Goal: Information Seeking & Learning: Learn about a topic

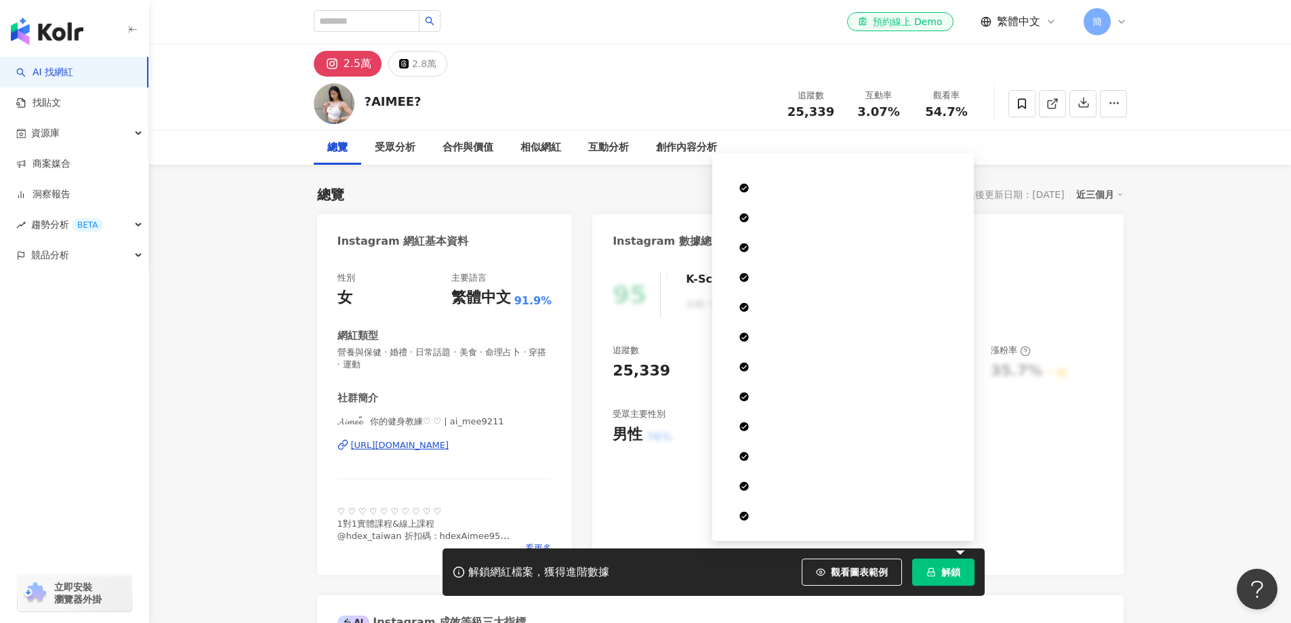
click at [945, 576] on span "解鎖" at bounding box center [951, 572] width 19 height 11
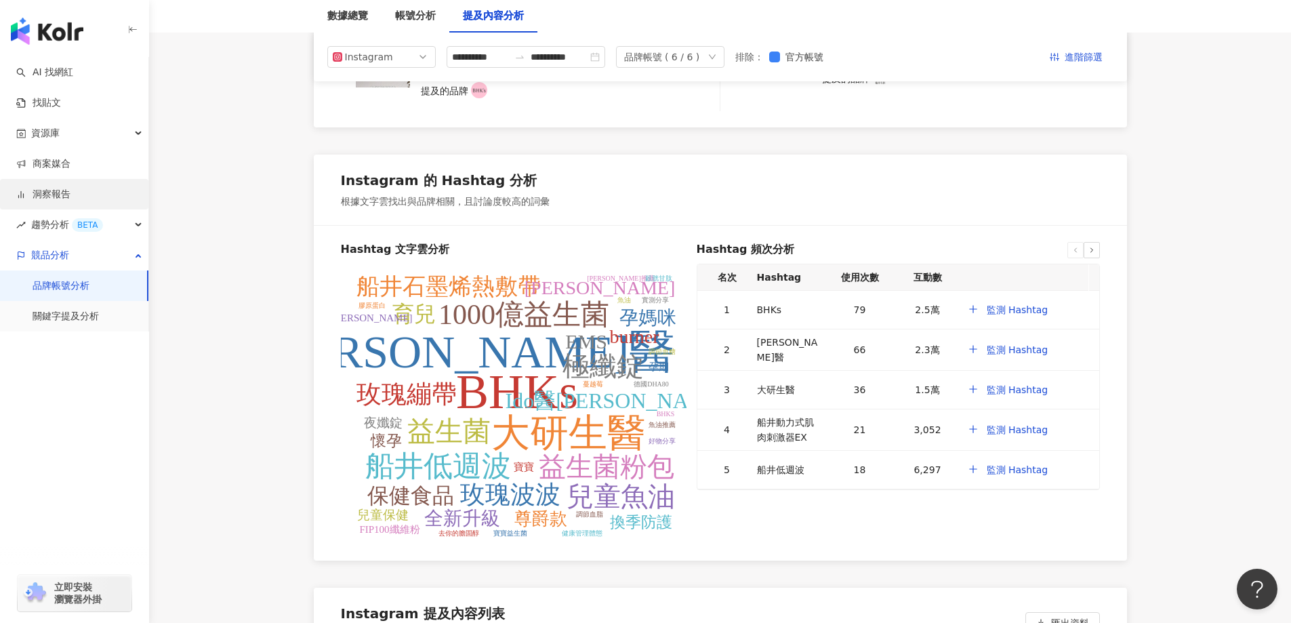
scroll to position [2440, 0]
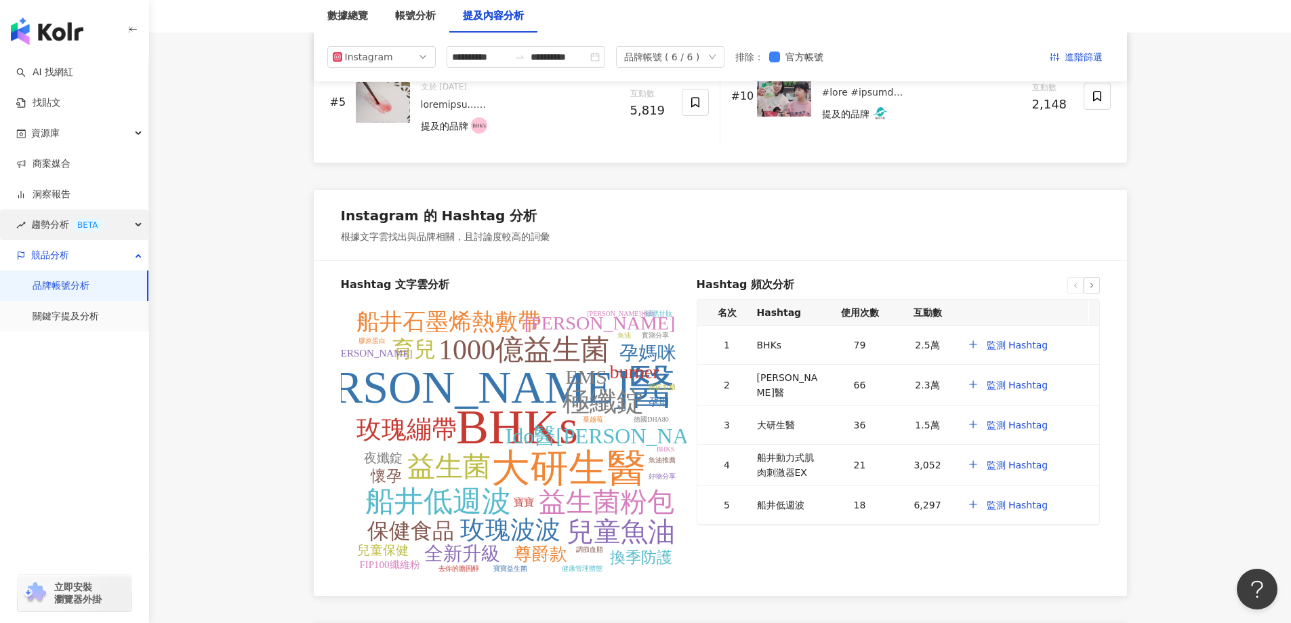
click at [81, 226] on div "BETA" at bounding box center [87, 225] width 31 height 14
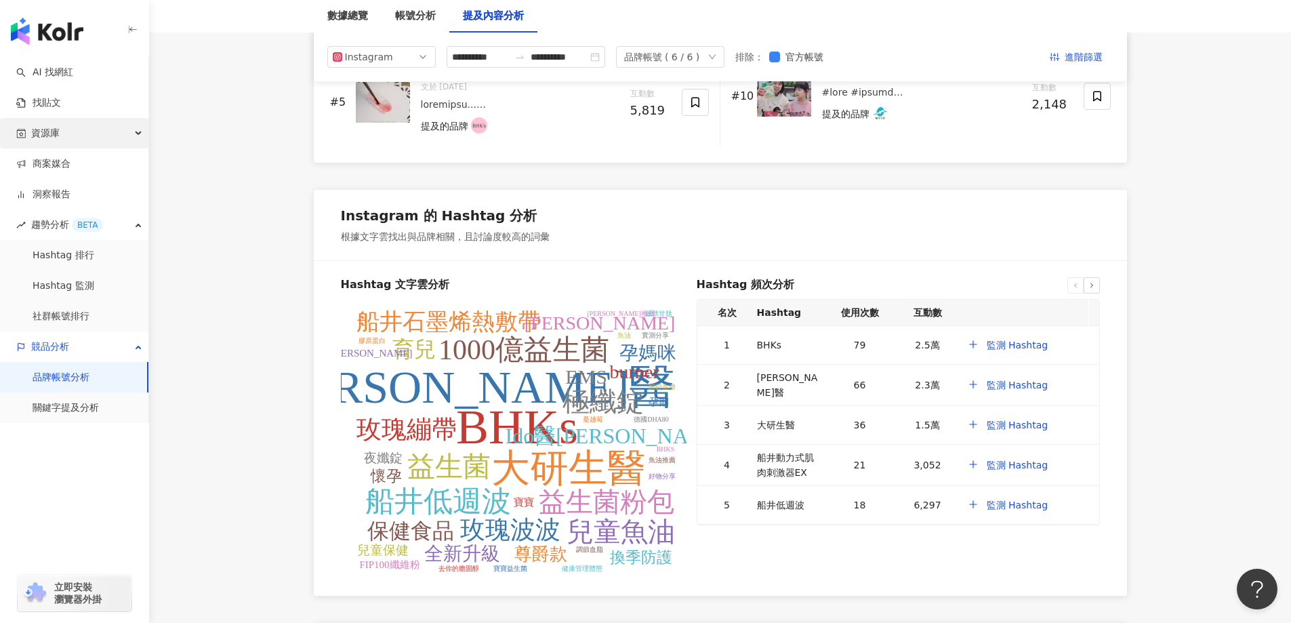
click at [64, 132] on div "資源庫" at bounding box center [74, 133] width 148 height 31
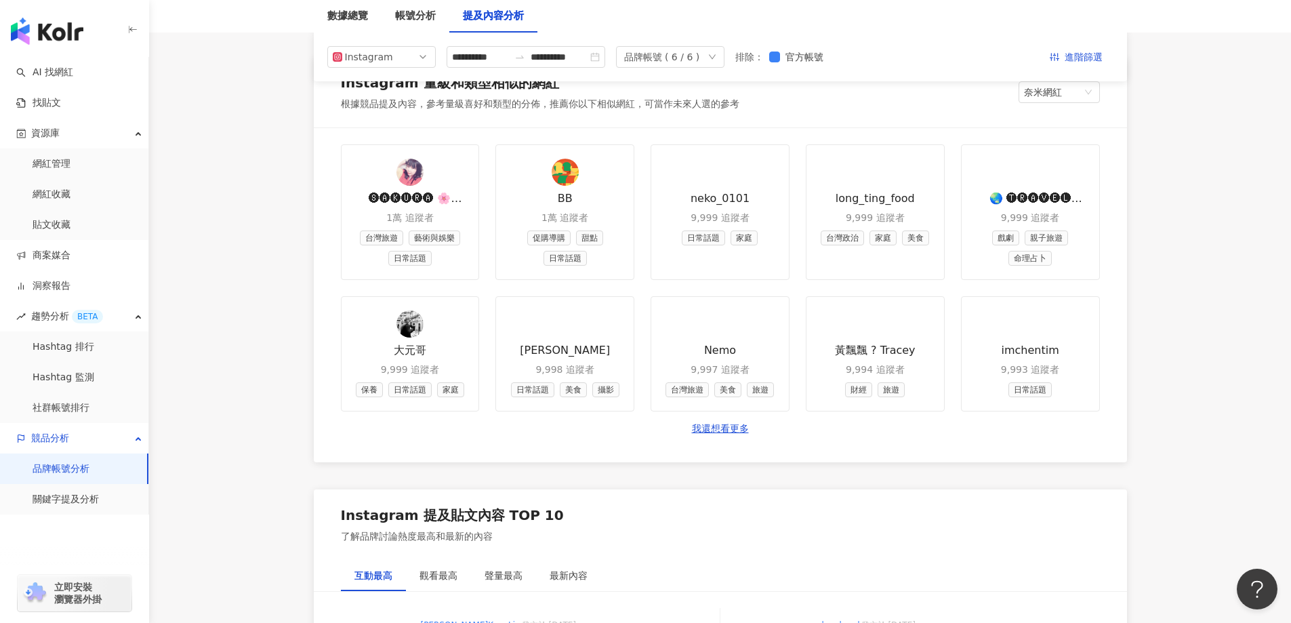
scroll to position [1559, 0]
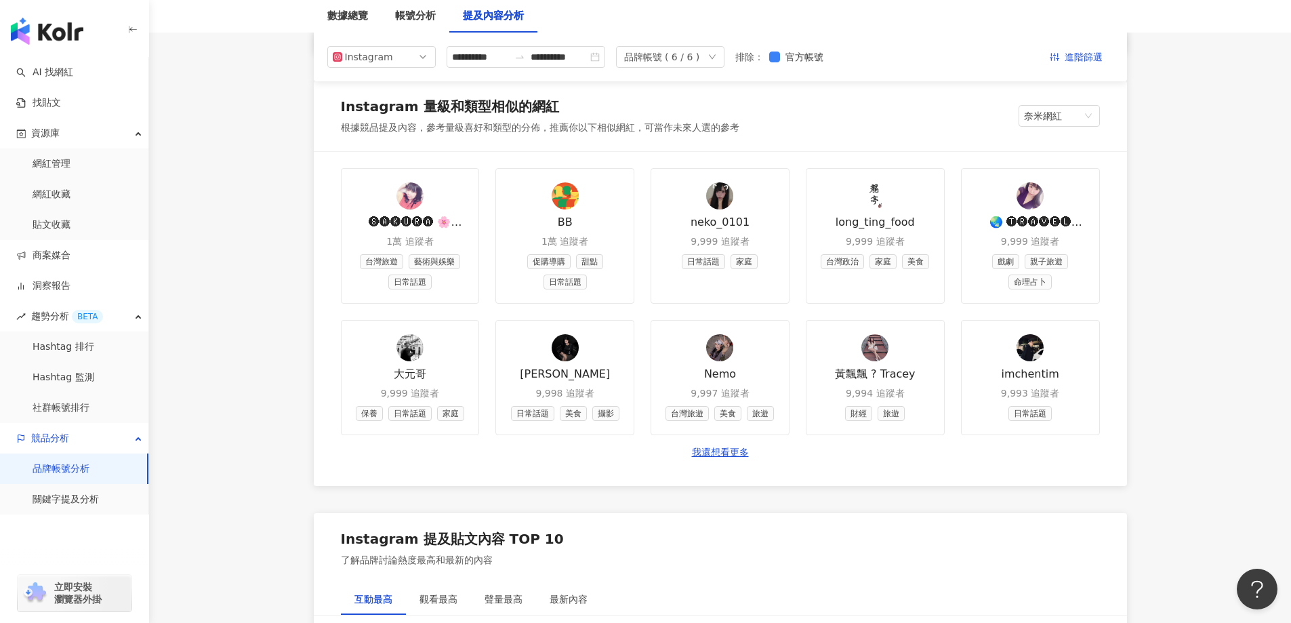
click at [725, 203] on img at bounding box center [719, 195] width 27 height 27
click at [1034, 199] on img at bounding box center [1030, 195] width 27 height 27
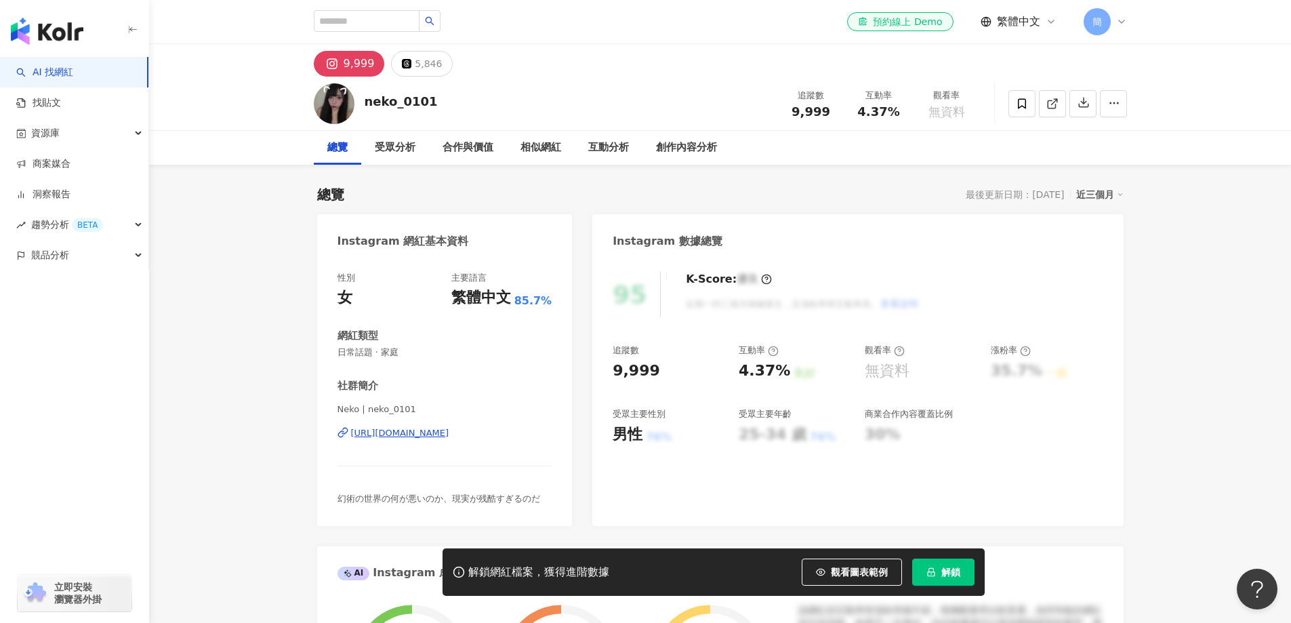
click at [447, 437] on div "[URL][DOMAIN_NAME]" at bounding box center [400, 433] width 98 height 12
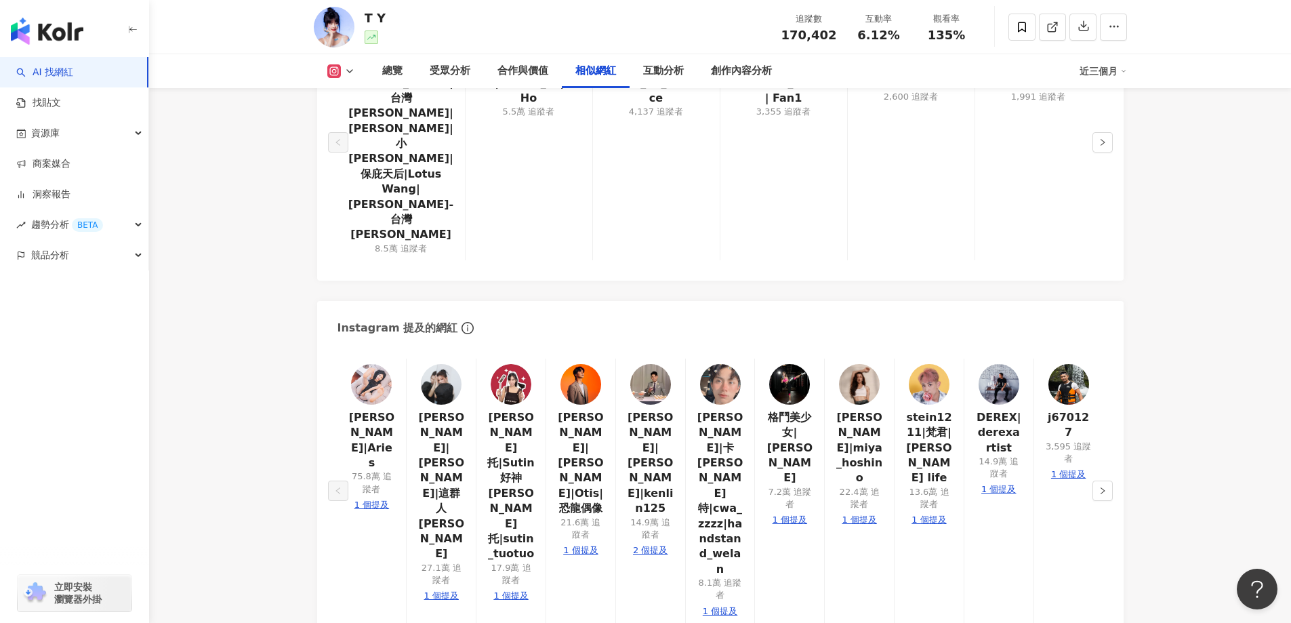
scroll to position [2373, 0]
click at [794, 364] on img at bounding box center [789, 384] width 41 height 41
click at [1178, 332] on main "17萬 T Y 追蹤數 170,402 互動率 6.12% 觀看率 135% 總覽 受眾分析 合作與價值 相似網紅 互動分析 創作內容分析 近三個月 總覽 最…" at bounding box center [720, 356] width 1142 height 5369
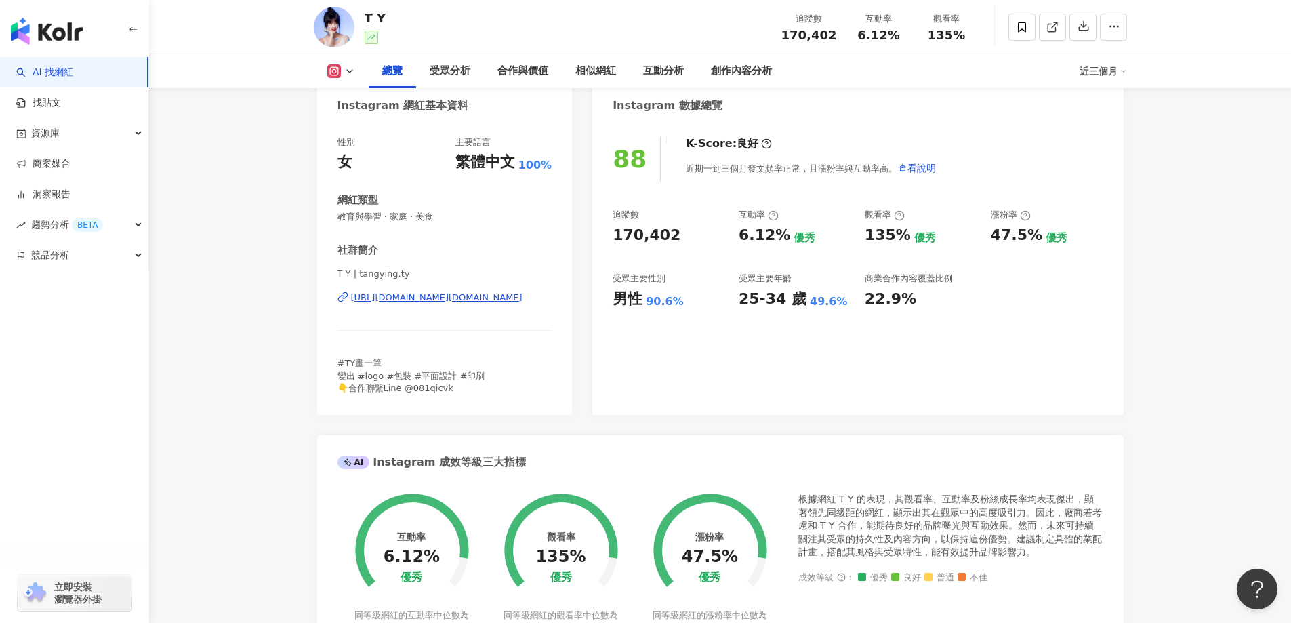
scroll to position [0, 0]
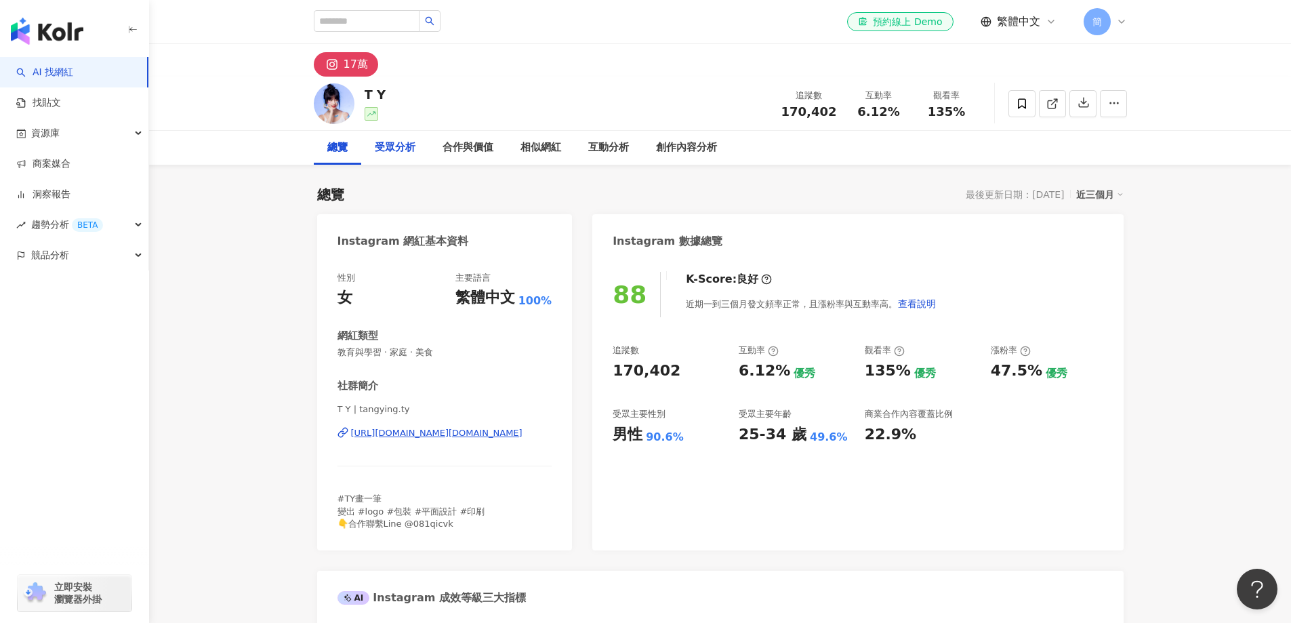
click at [406, 150] on div "受眾分析" at bounding box center [395, 148] width 41 height 16
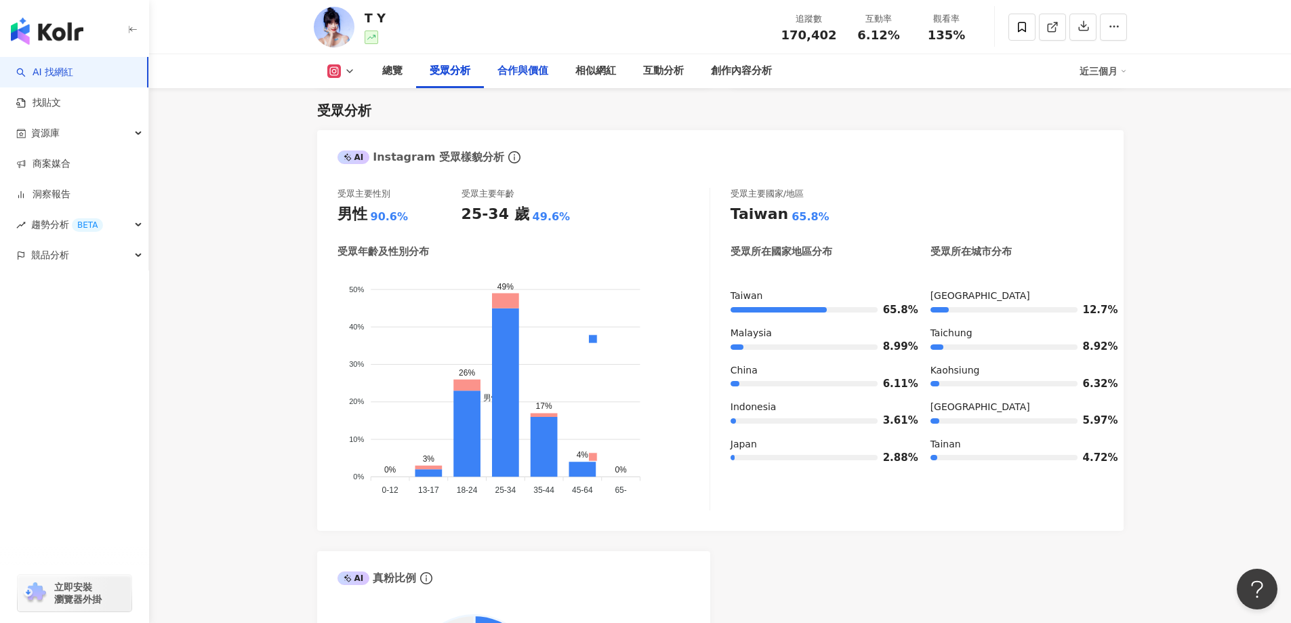
click at [526, 77] on div "合作與價值" at bounding box center [523, 71] width 51 height 16
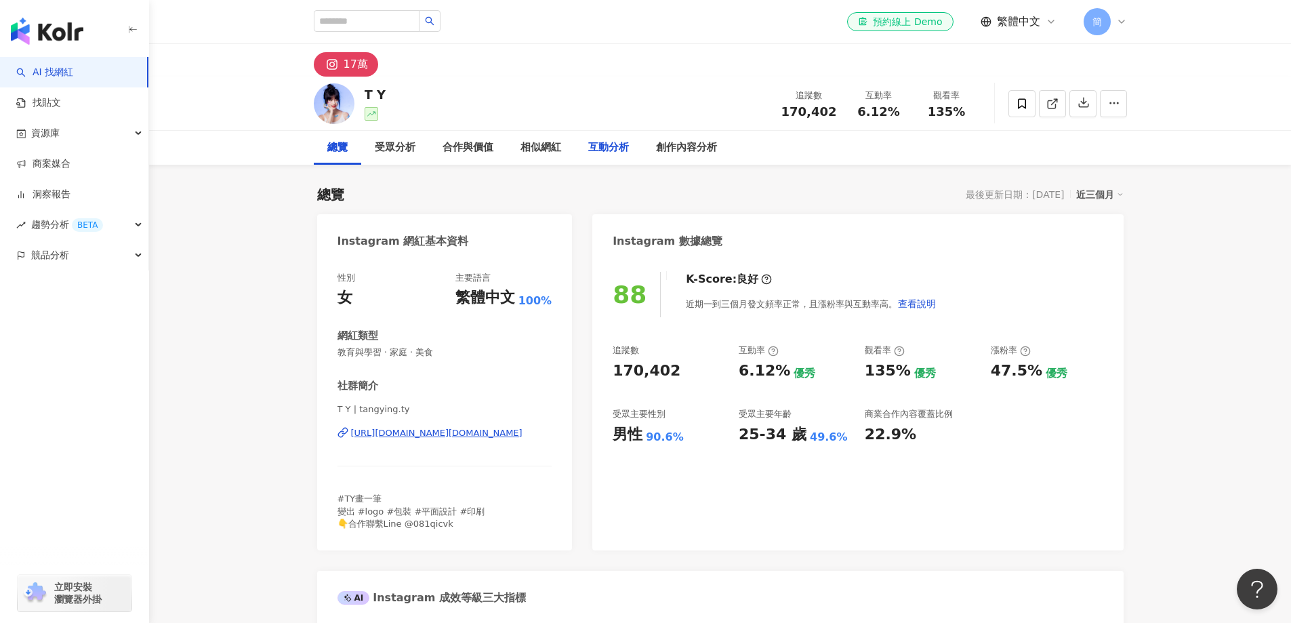
click at [611, 150] on div "互動分析" at bounding box center [608, 148] width 41 height 16
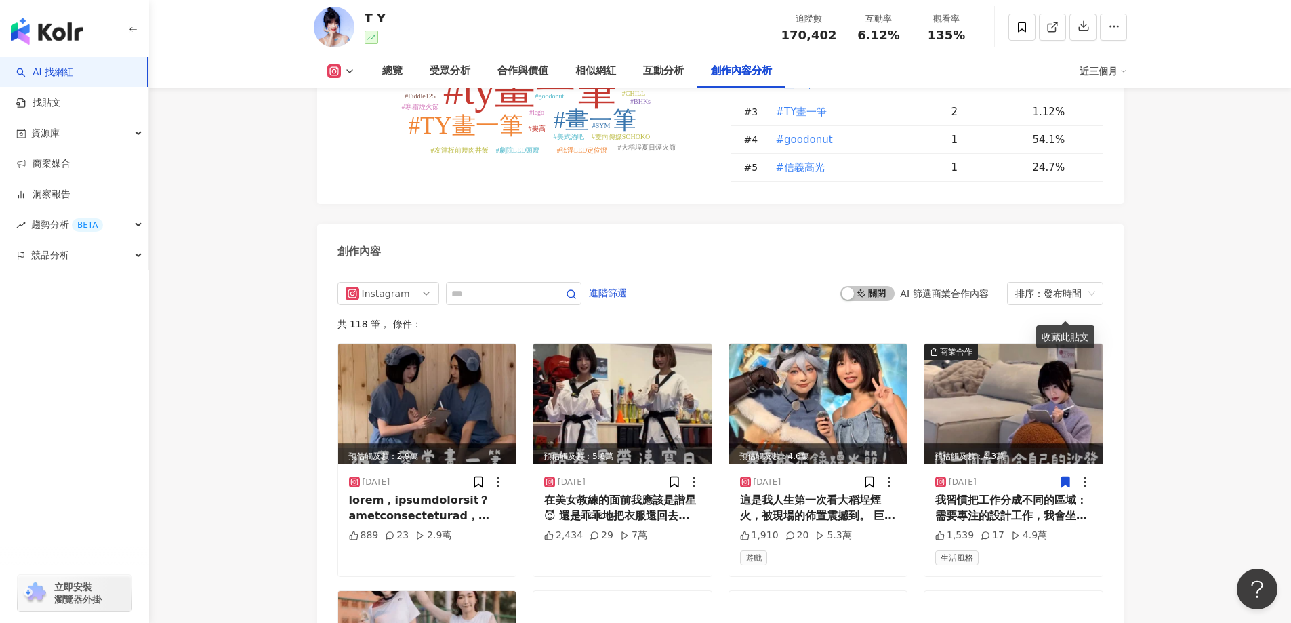
scroll to position [4158, 0]
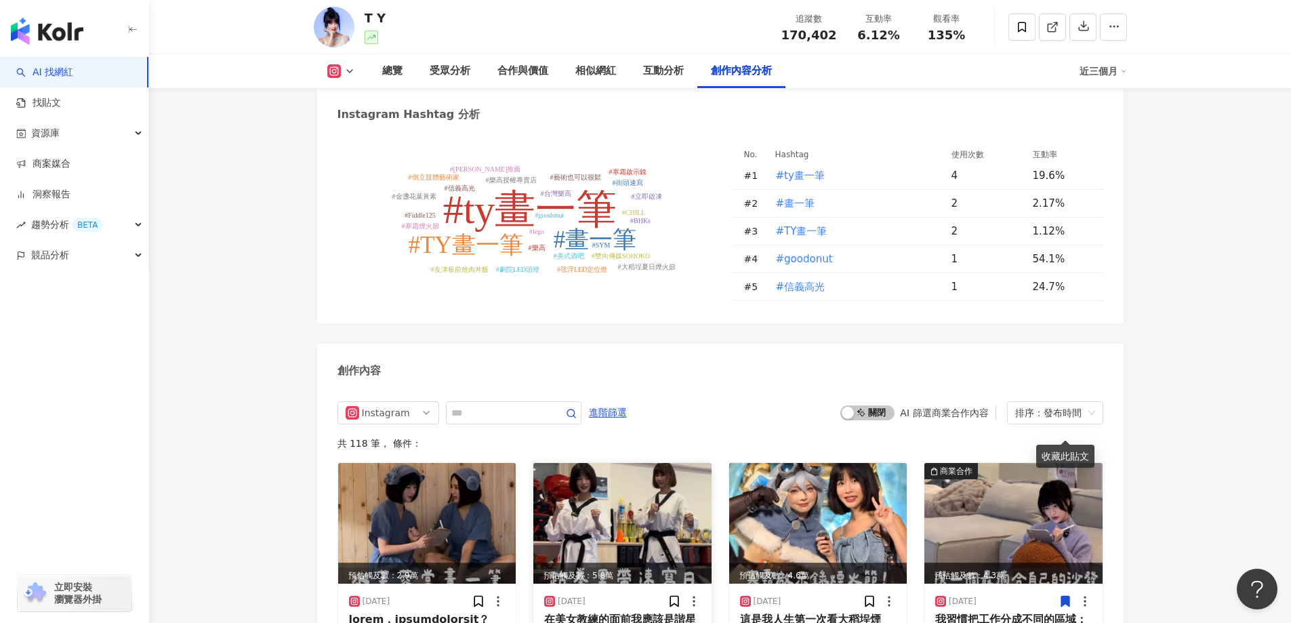
click at [651, 463] on img at bounding box center [622, 523] width 178 height 121
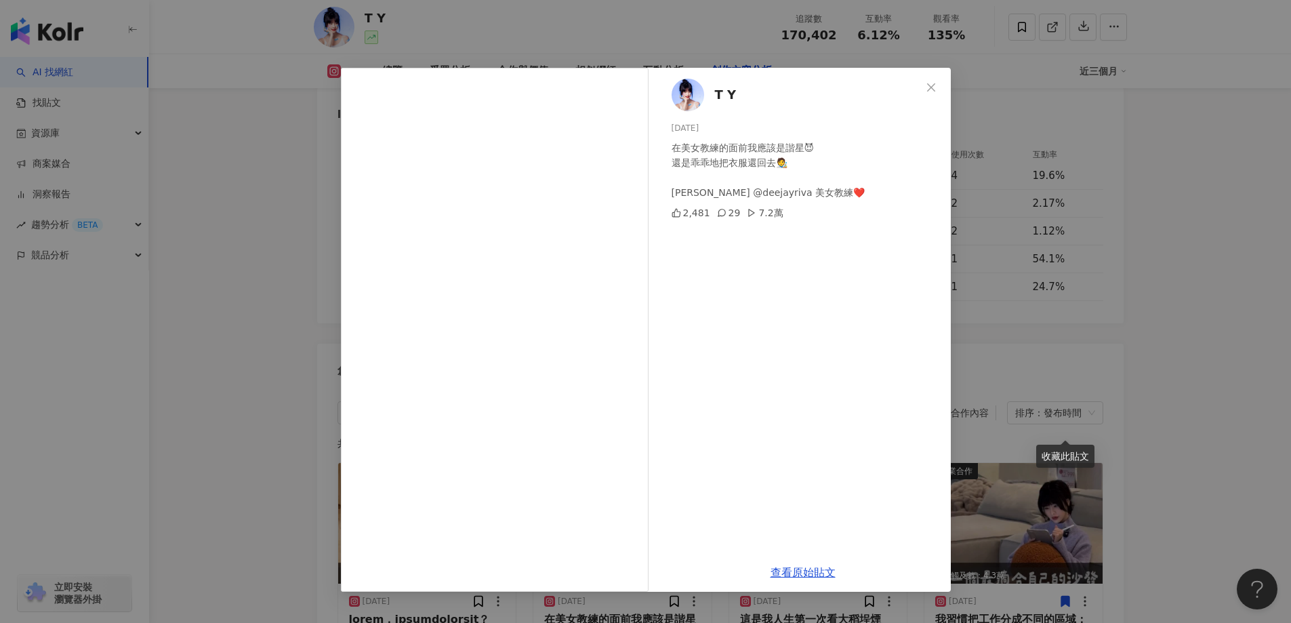
click at [1184, 245] on div "T Y 2025/8/16 在美女教練的面前我應該是諧星😈 還是乖乖地把衣服還回去🧑‍🎨 謝謝 @deejayriva 美女教練❤️ 2,481 29 7.2…" at bounding box center [645, 311] width 1291 height 623
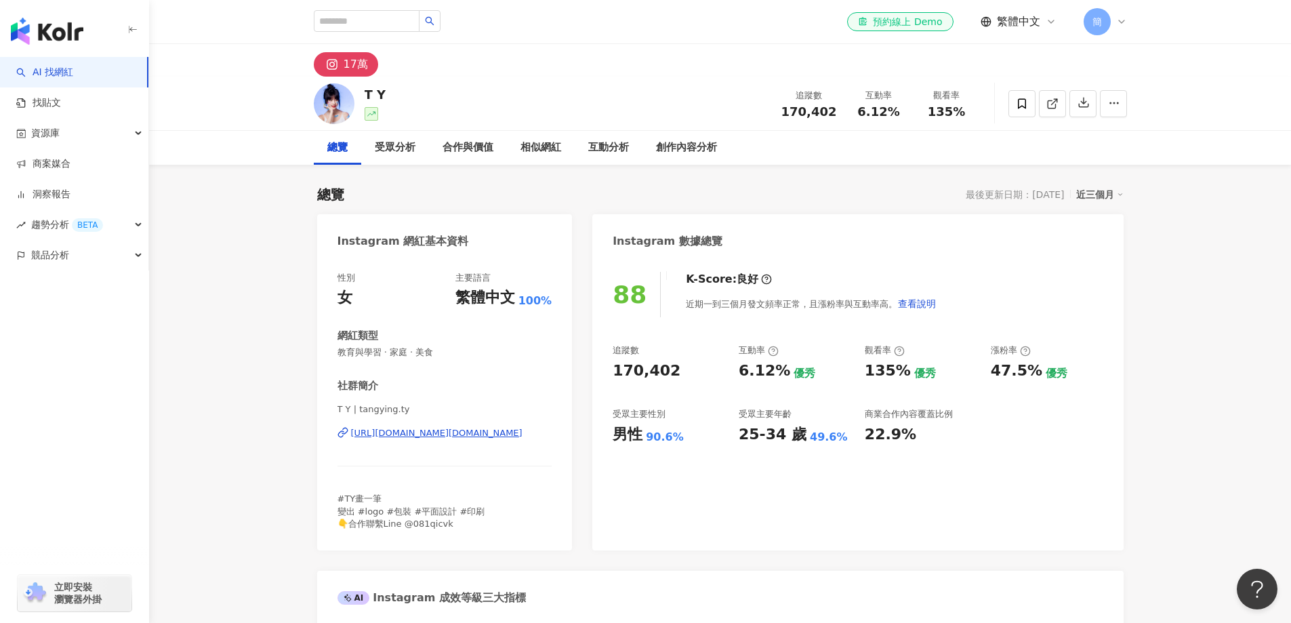
scroll to position [271, 0]
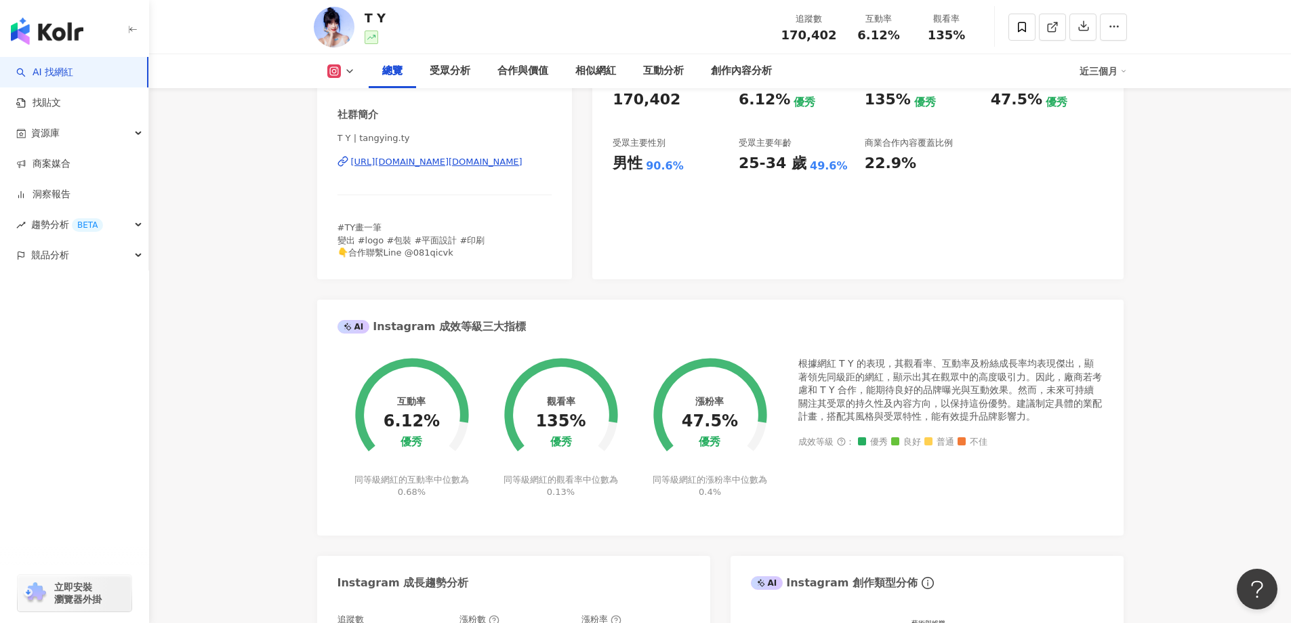
click at [472, 166] on div "https://www.instagram.com/tangying.ty/" at bounding box center [436, 162] width 171 height 12
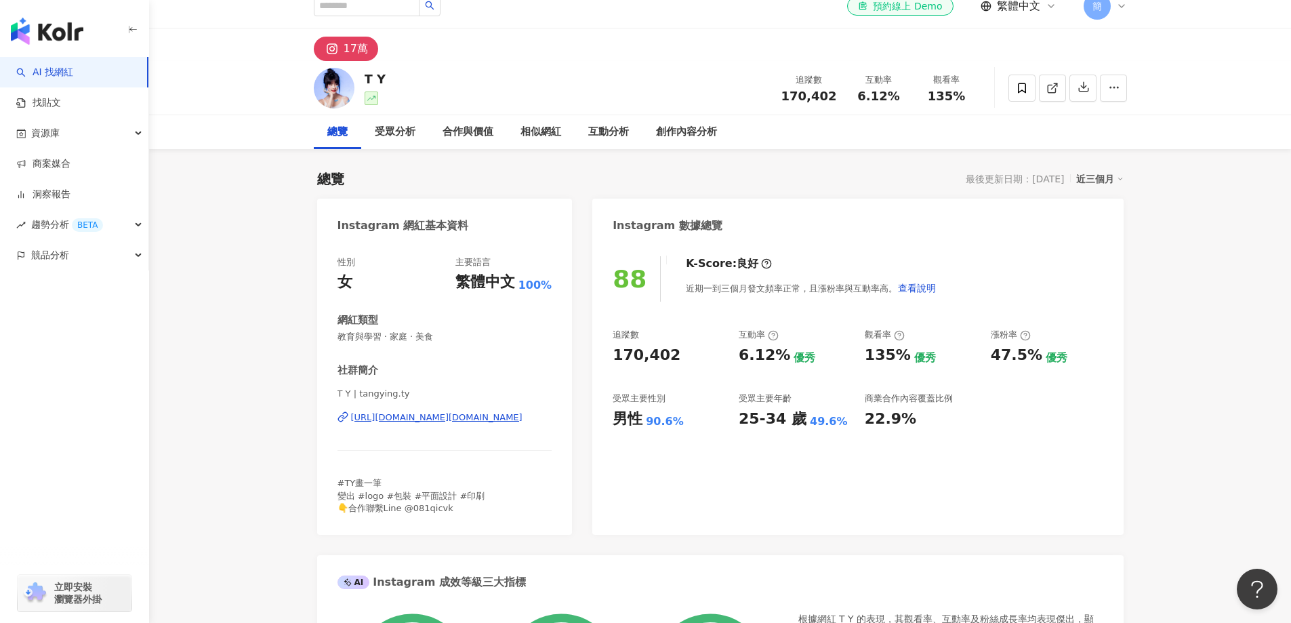
scroll to position [0, 0]
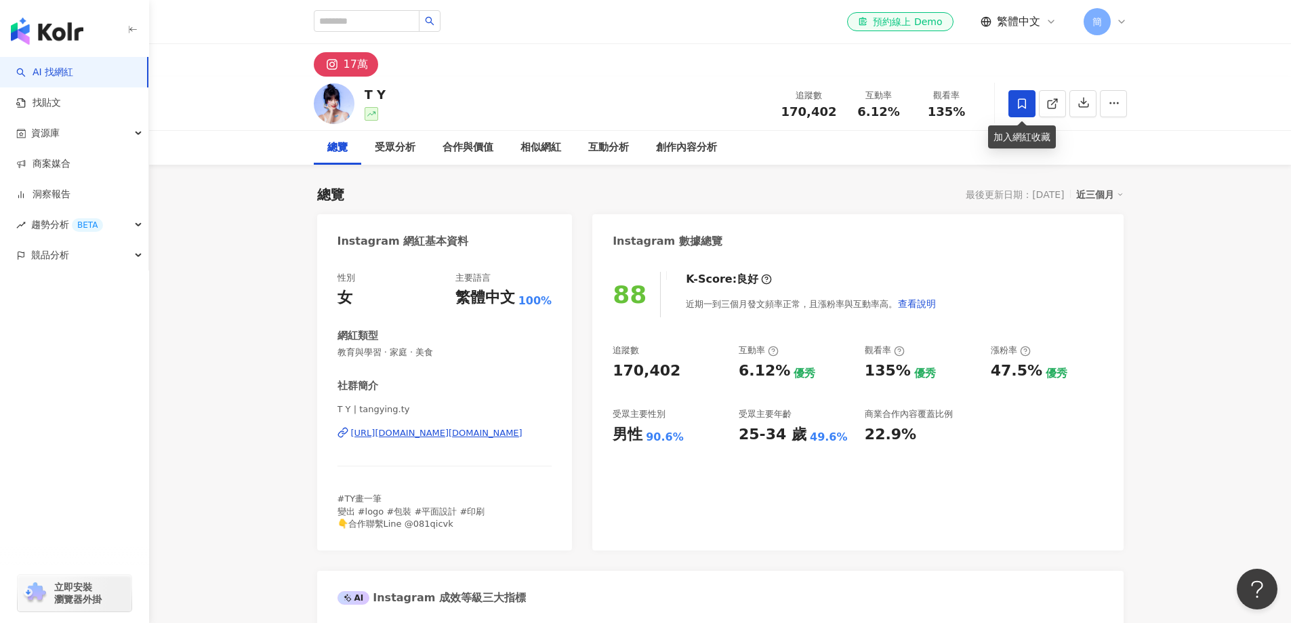
click at [1021, 104] on icon at bounding box center [1022, 104] width 12 height 12
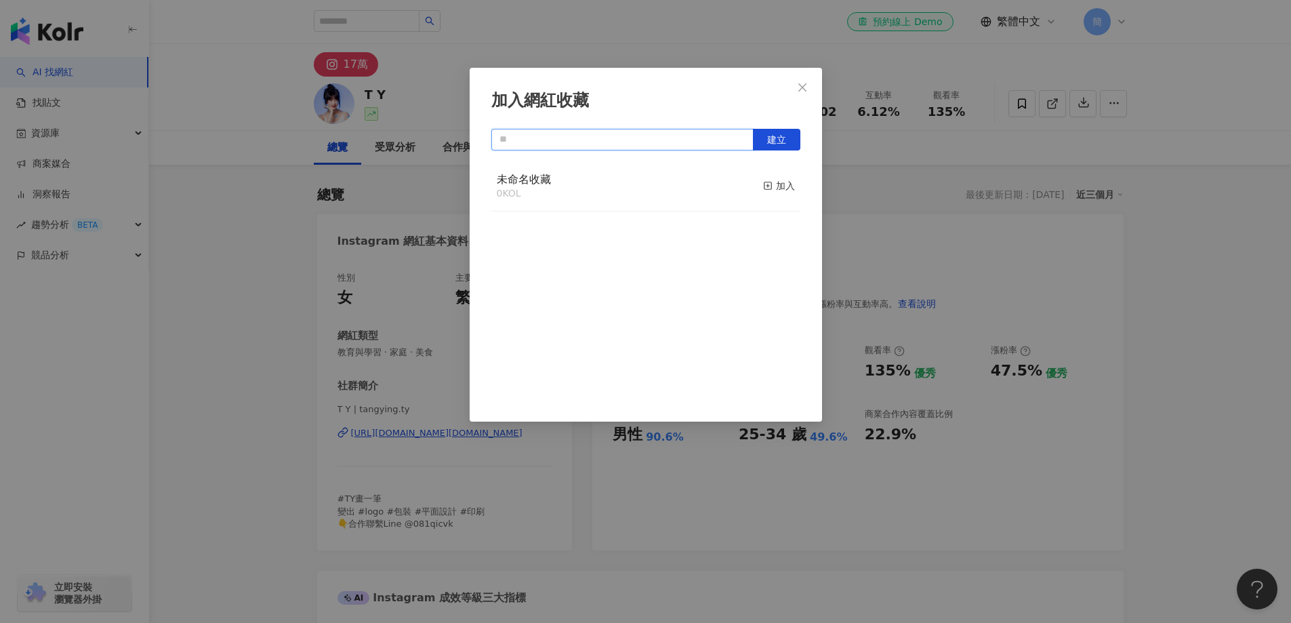
click at [577, 140] on input "text" at bounding box center [622, 140] width 262 height 22
click at [782, 137] on span "建立" at bounding box center [776, 139] width 19 height 11
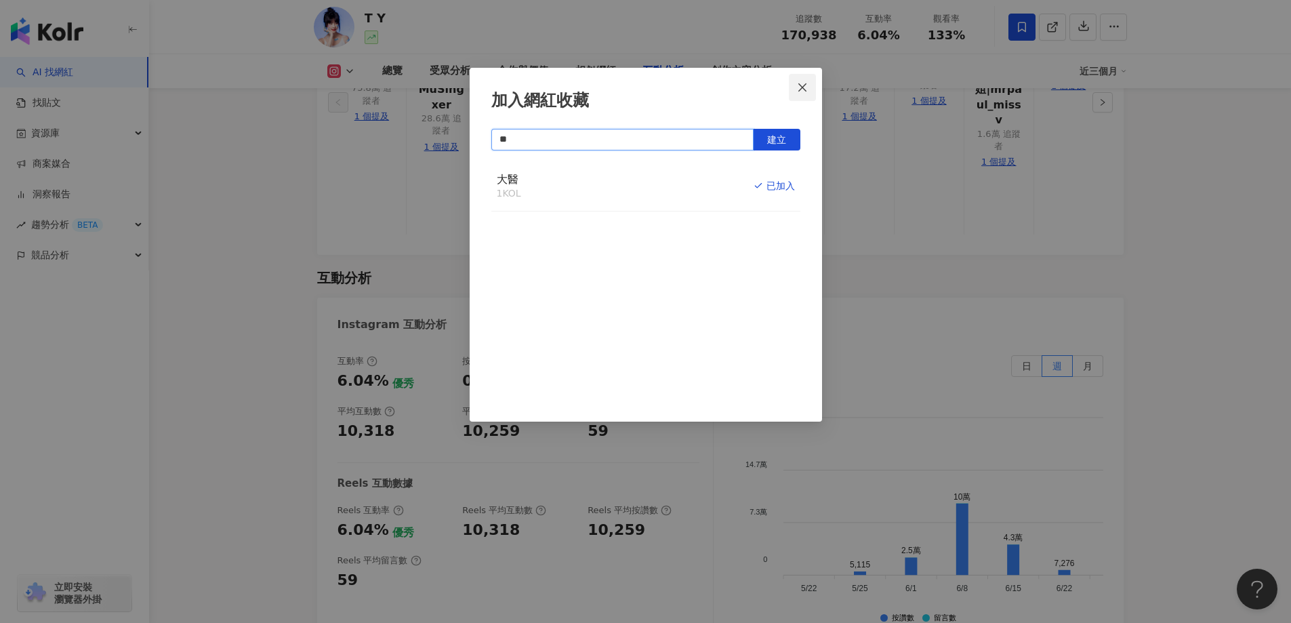
type input "**"
click at [803, 87] on icon "close" at bounding box center [803, 87] width 8 height 8
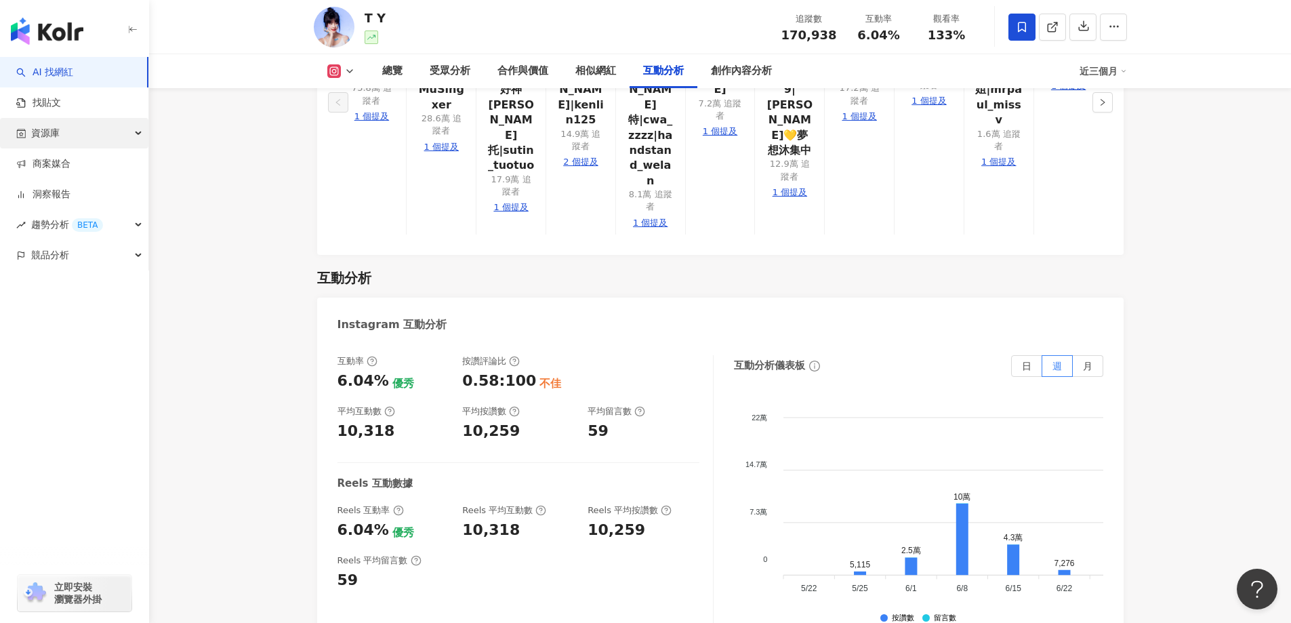
click at [50, 130] on span "資源庫" at bounding box center [45, 133] width 28 height 31
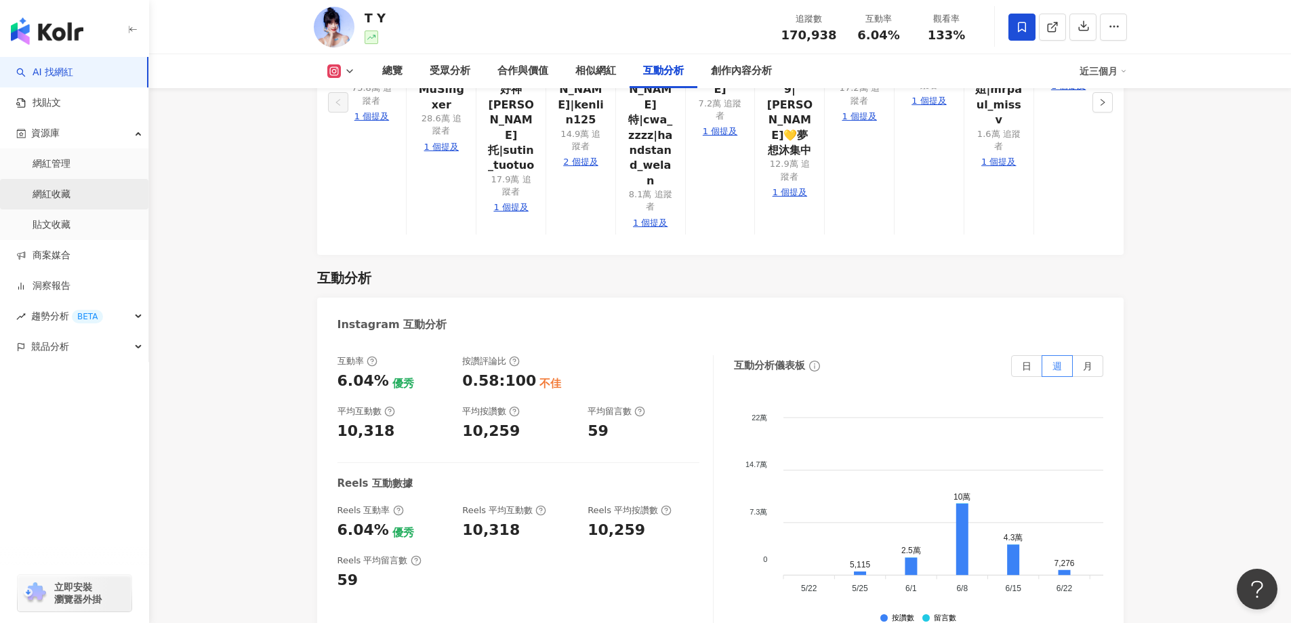
click at [64, 193] on link "網紅收藏" at bounding box center [52, 195] width 38 height 14
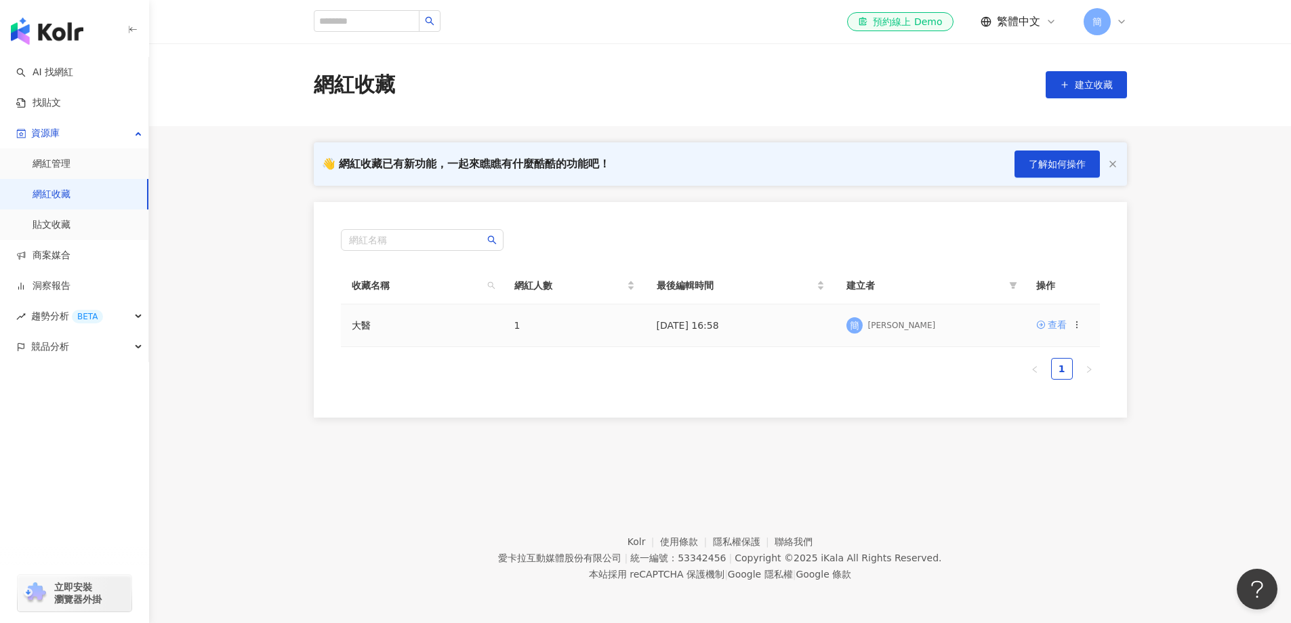
click at [1052, 331] on div "查看" at bounding box center [1057, 324] width 19 height 15
click at [69, 601] on span "立即安裝 瀏覽器外掛" at bounding box center [77, 593] width 47 height 24
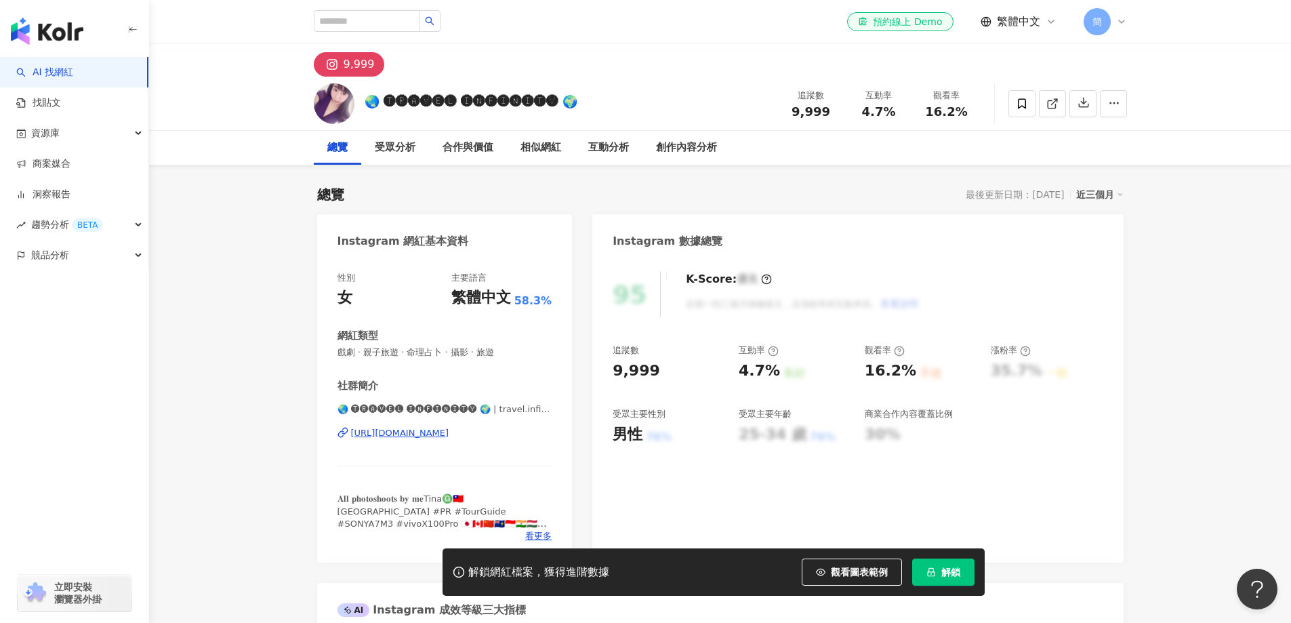
click at [447, 431] on div "https://www.instagram.com/travel.infinity.2017/" at bounding box center [400, 433] width 98 height 12
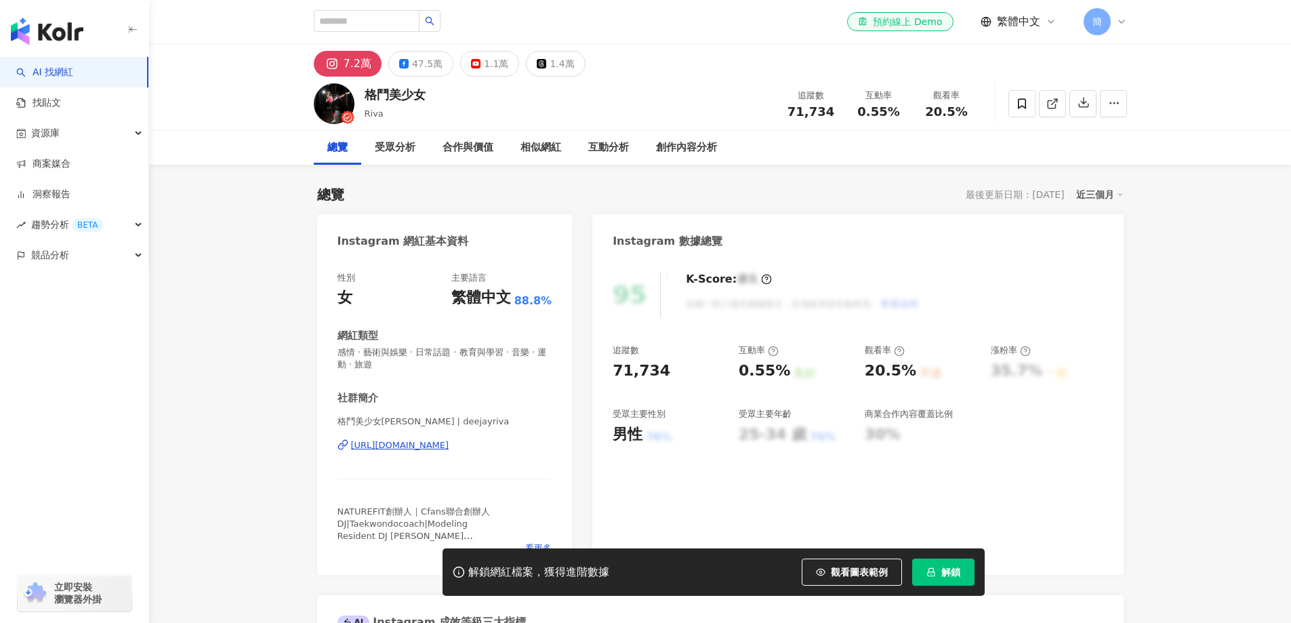
click at [449, 442] on div "https://www.instagram.com/deejayriva/" at bounding box center [400, 445] width 98 height 12
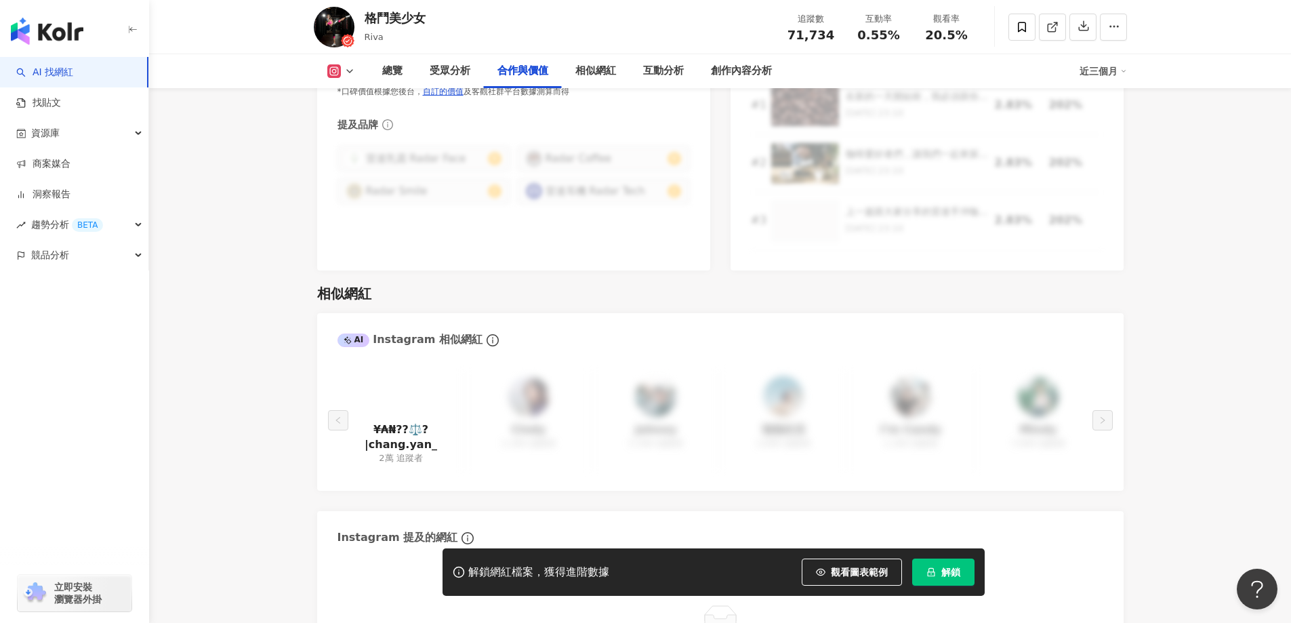
scroll to position [2237, 0]
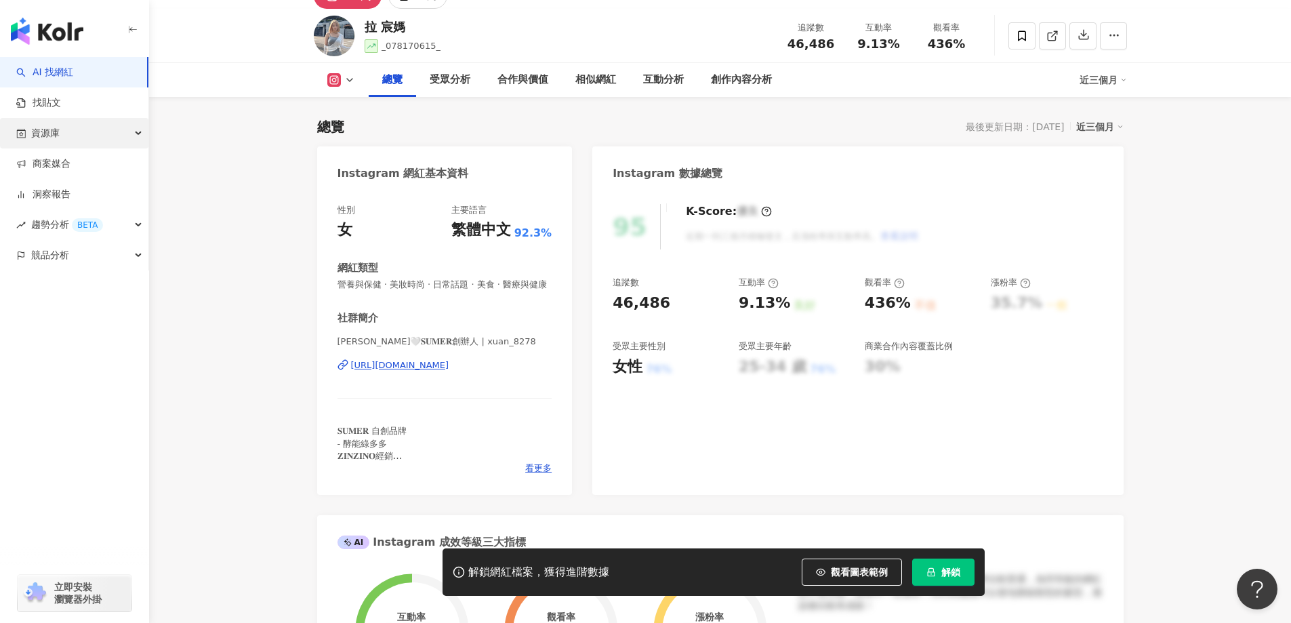
click at [47, 138] on span "資源庫" at bounding box center [45, 133] width 28 height 31
click at [56, 163] on link "網紅管理" at bounding box center [52, 164] width 38 height 14
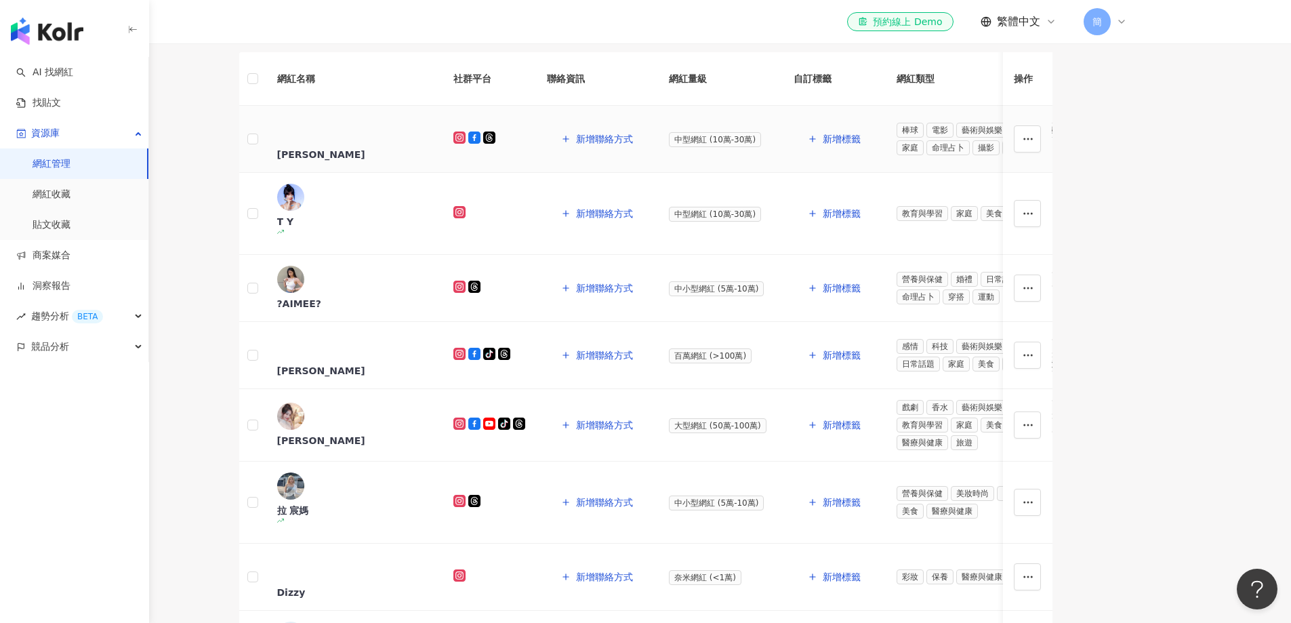
scroll to position [136, 0]
click at [1198, 445] on main "網紅管理 加入網紅 社群平台 合作專案 合作酬勞 標籤 解鎖狀態 更多篩選 👋 新功能上線！輕鬆掌握網紅關係，管理更上手！ 了解如何操作 所有網紅 幣別 ： …" at bounding box center [645, 441] width 1291 height 1154
click at [48, 194] on link "網紅收藏" at bounding box center [52, 195] width 38 height 14
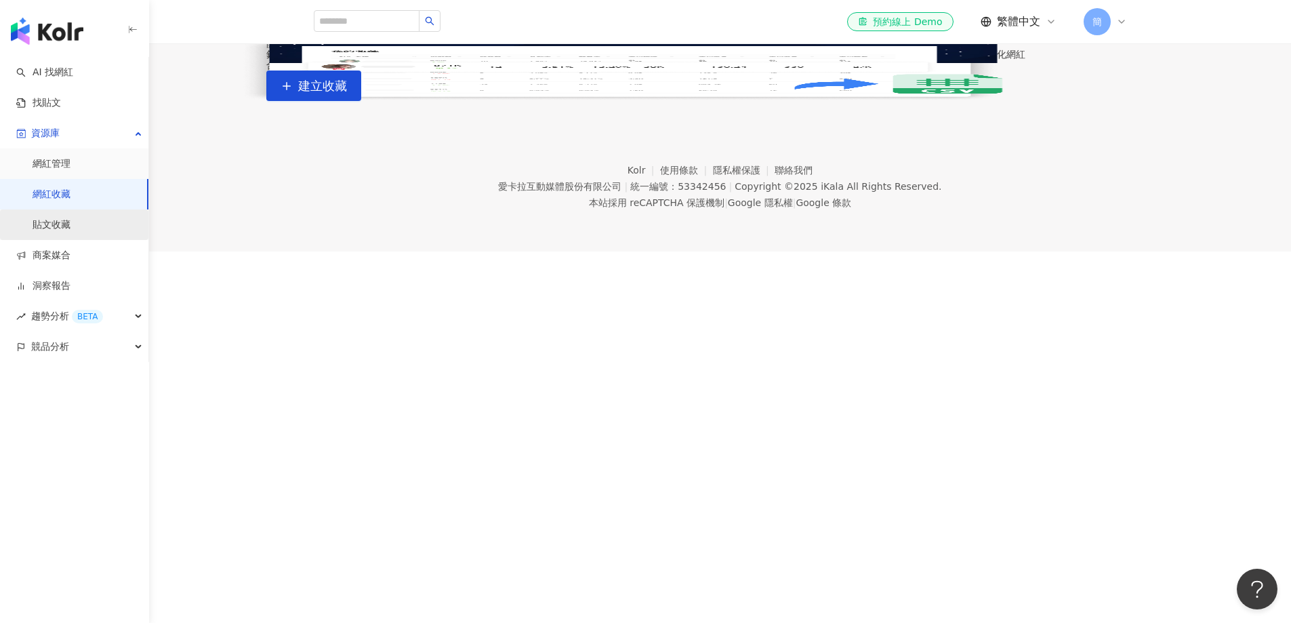
click at [68, 223] on link "貼文收藏" at bounding box center [52, 225] width 38 height 14
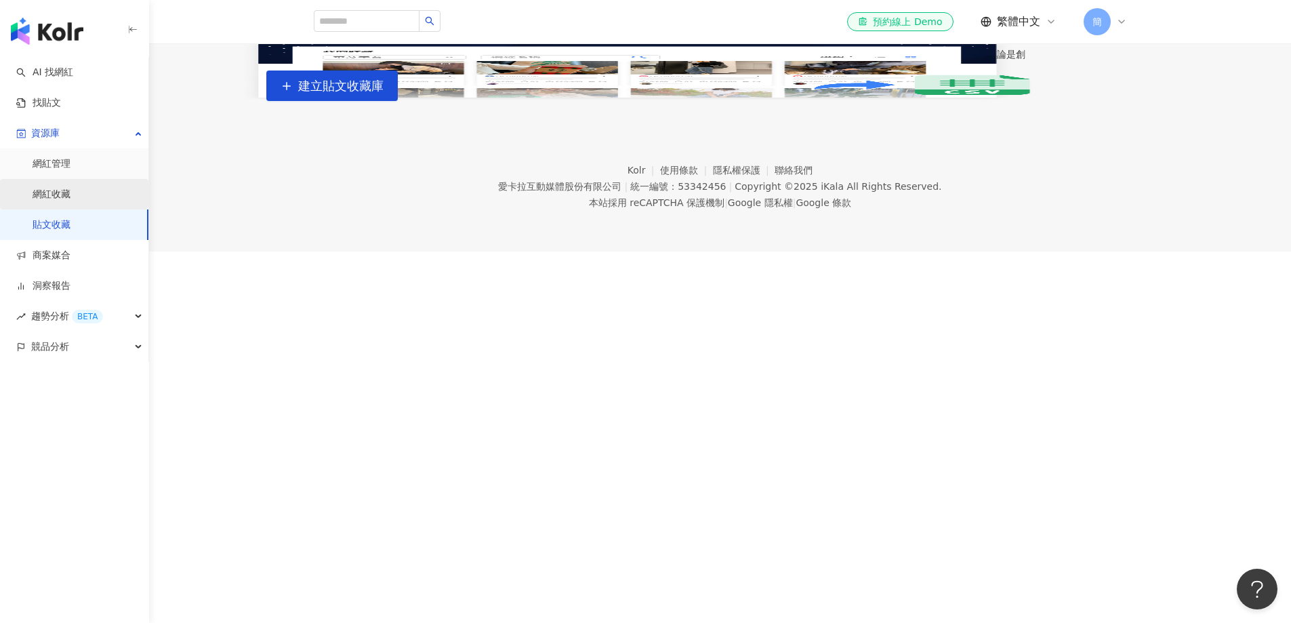
click at [68, 196] on link "網紅收藏" at bounding box center [52, 195] width 38 height 14
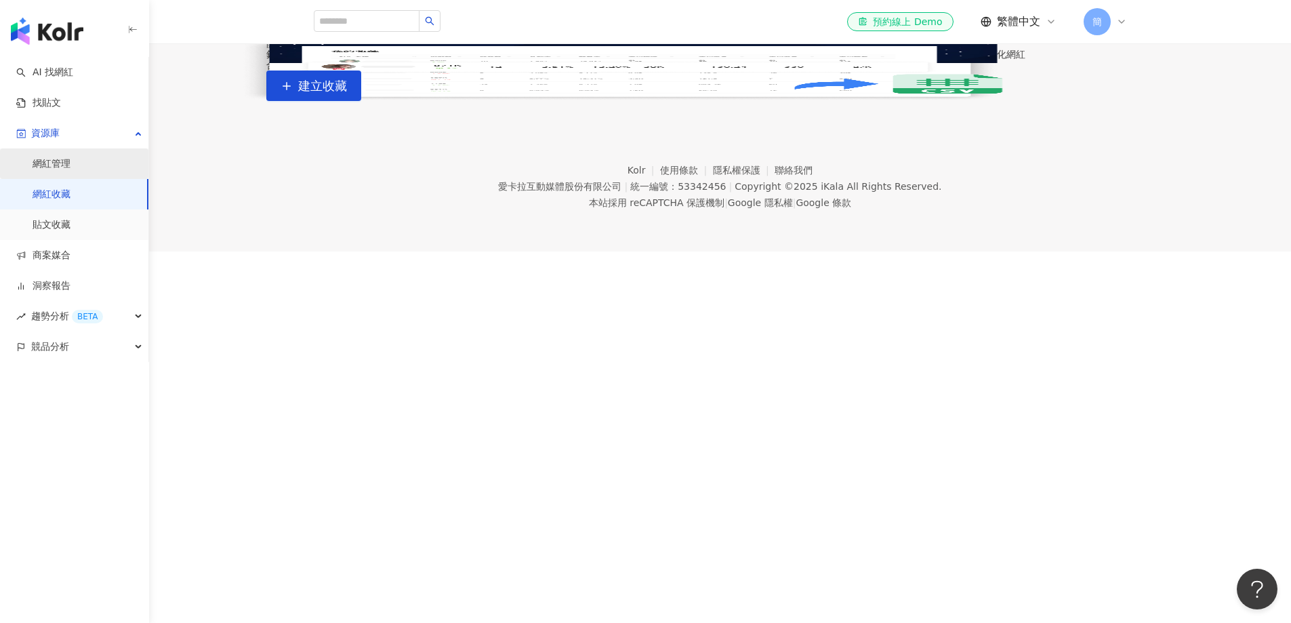
click at [70, 165] on link "網紅管理" at bounding box center [52, 164] width 38 height 14
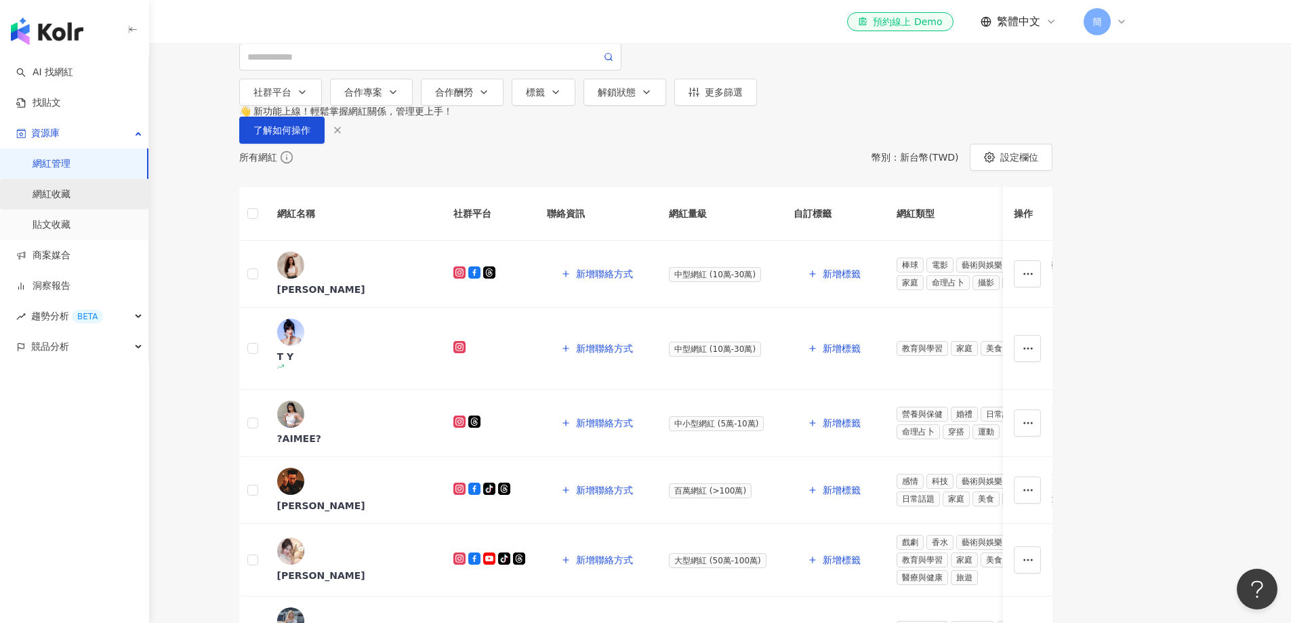
click at [70, 193] on link "網紅收藏" at bounding box center [52, 195] width 38 height 14
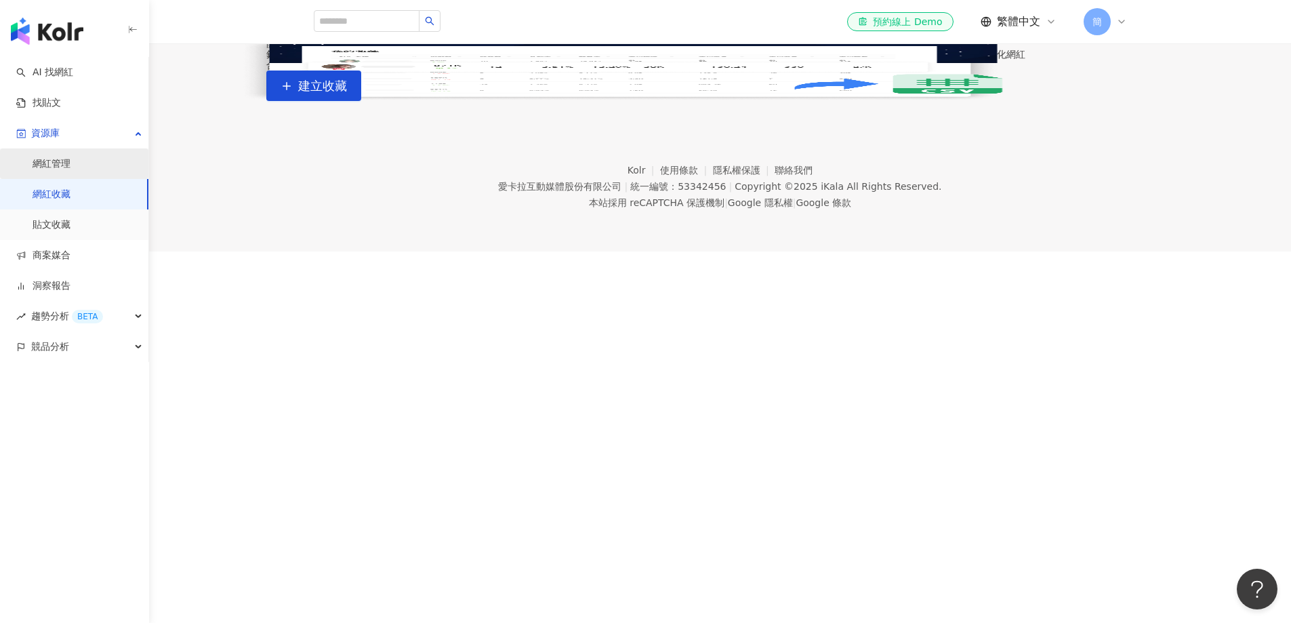
click at [67, 167] on link "網紅管理" at bounding box center [52, 164] width 38 height 14
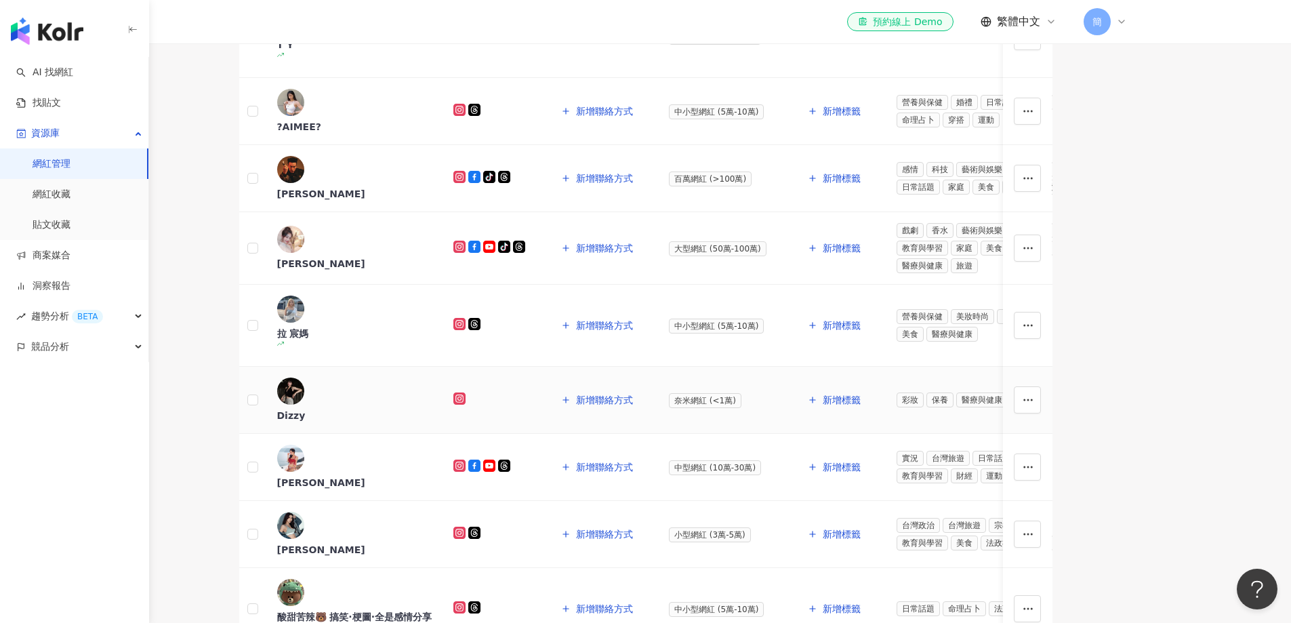
scroll to position [235, 0]
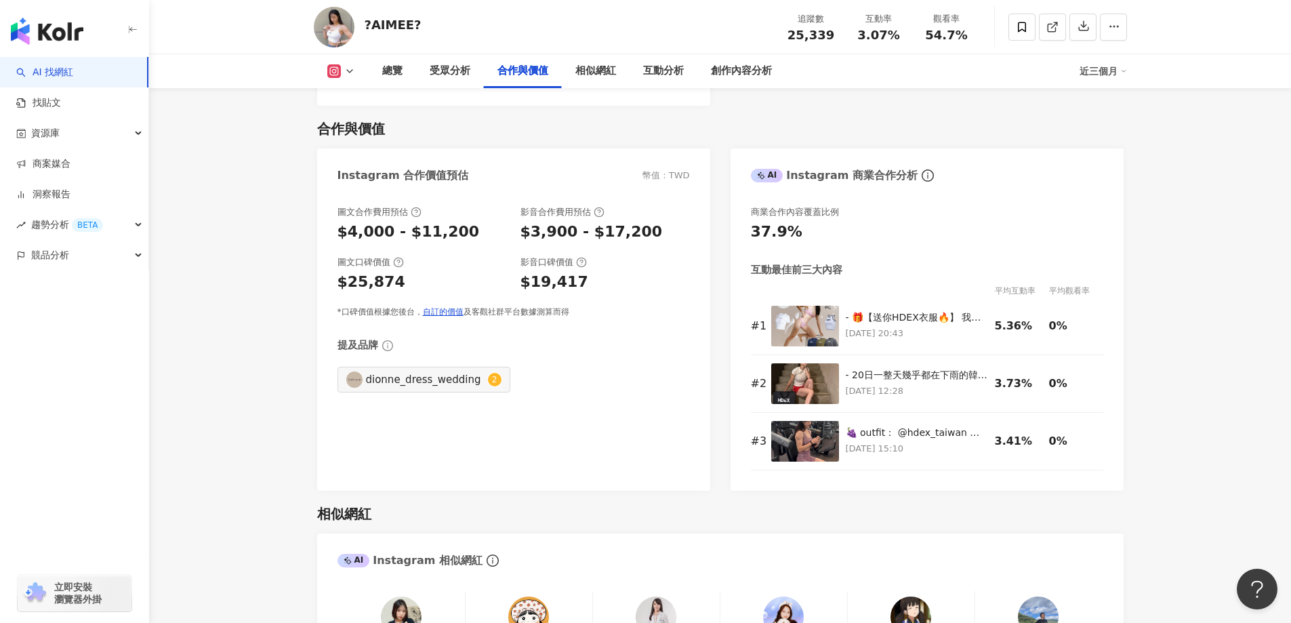
scroll to position [1898, 0]
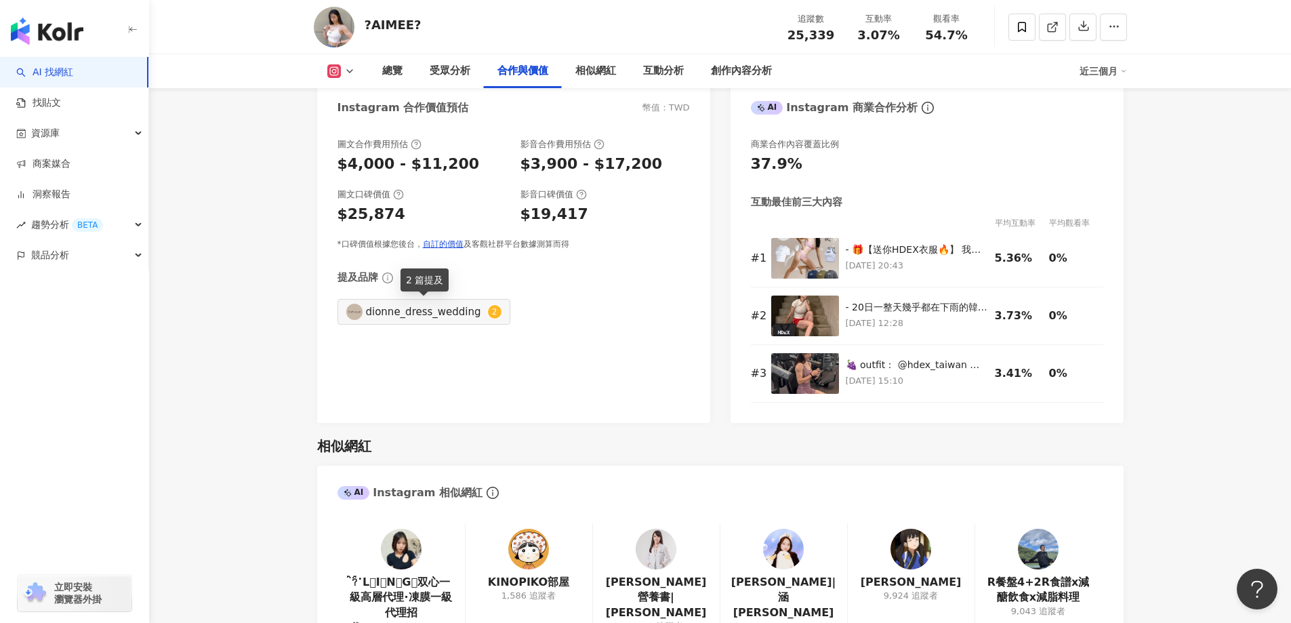
click at [441, 317] on div "dionne_dress_wedding" at bounding box center [425, 311] width 119 height 15
type input "**********"
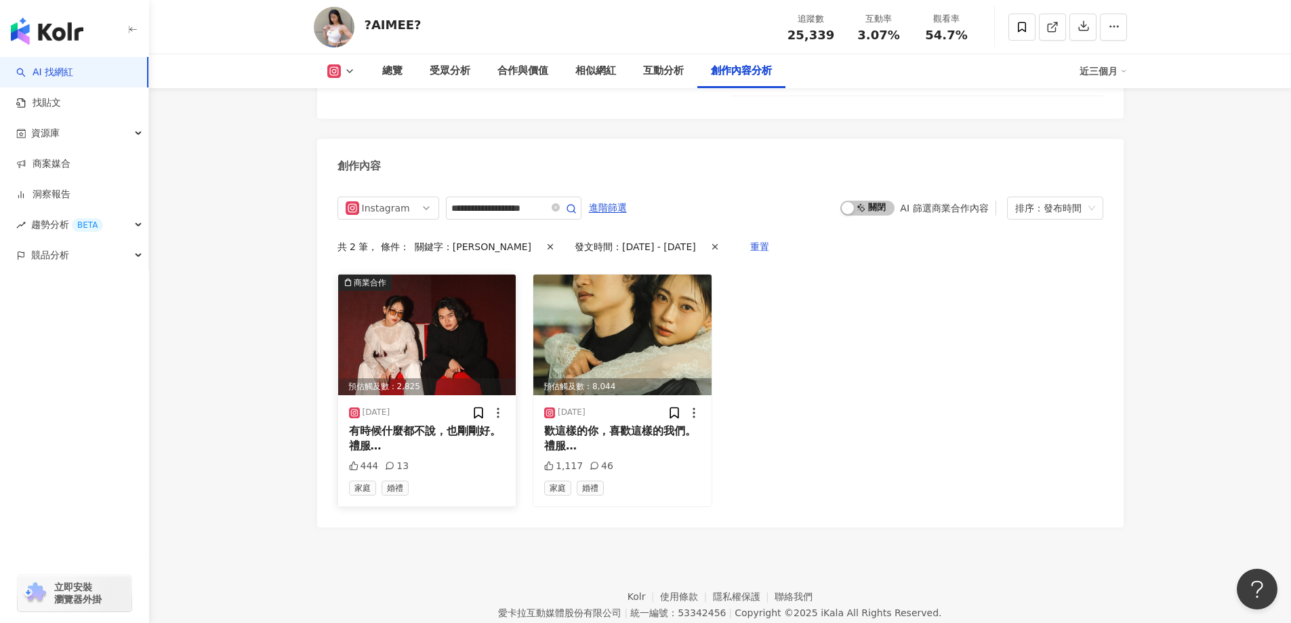
click at [447, 275] on img at bounding box center [427, 335] width 178 height 121
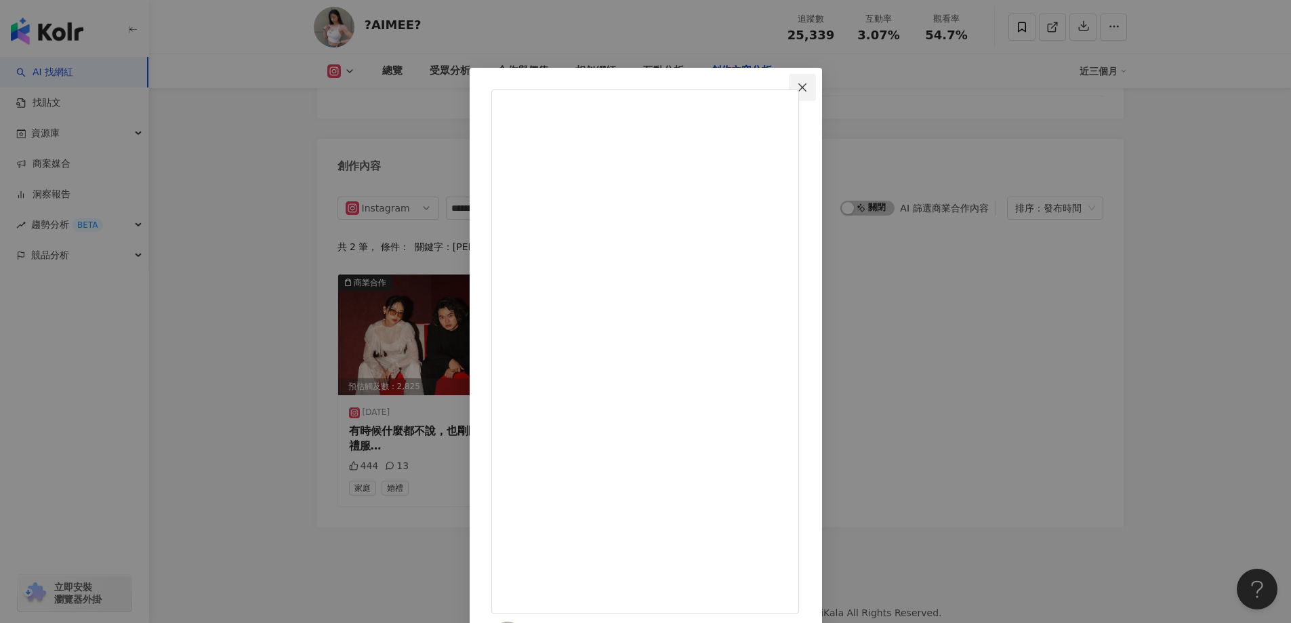
click at [807, 88] on icon "close" at bounding box center [803, 87] width 8 height 8
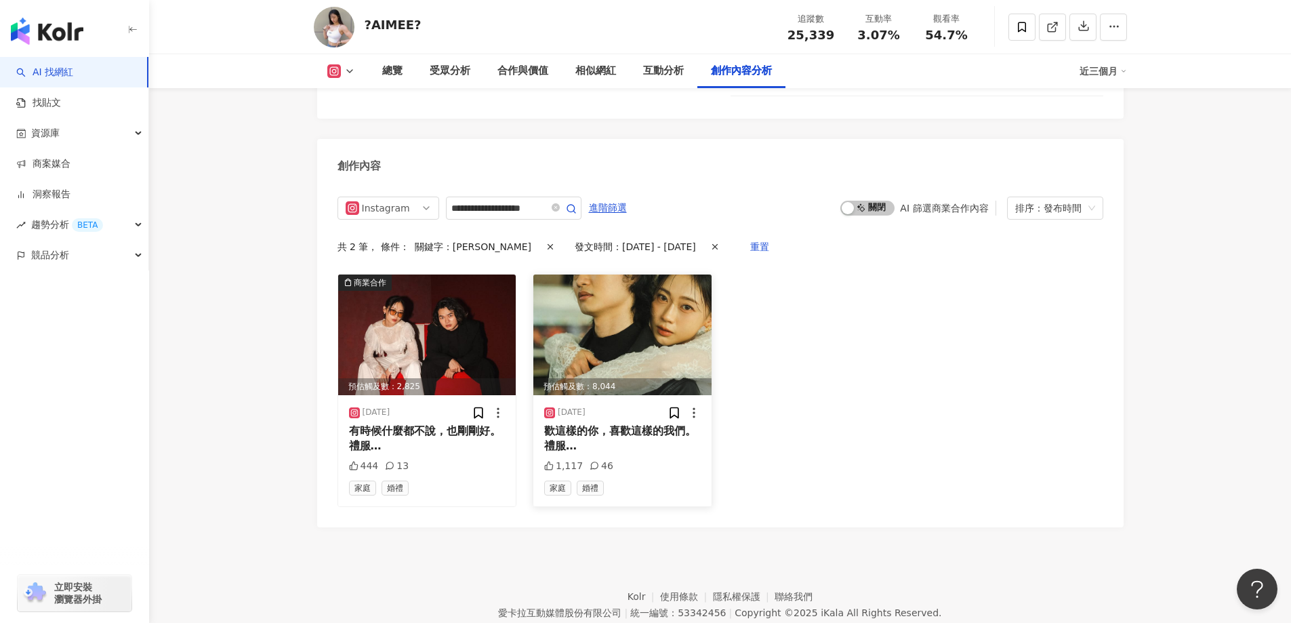
click at [637, 281] on img at bounding box center [622, 335] width 178 height 121
